Goal: Communication & Community: Answer question/provide support

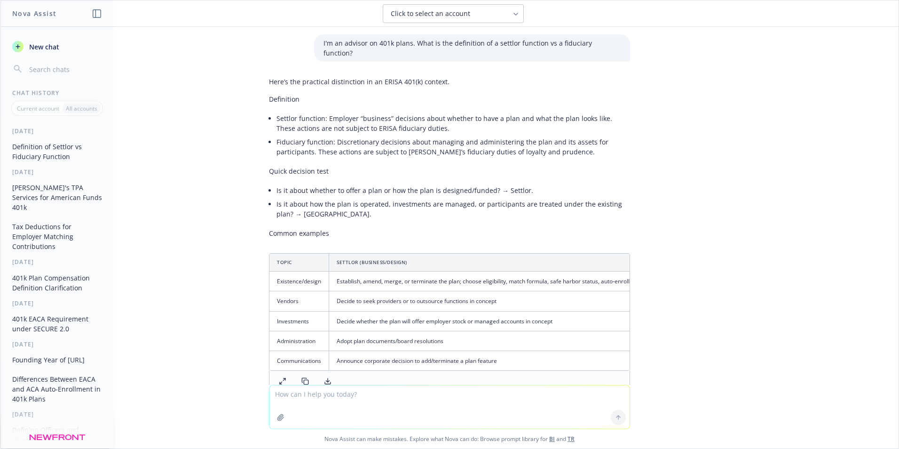
scroll to position [141, 0]
